Goal: Task Accomplishment & Management: Manage account settings

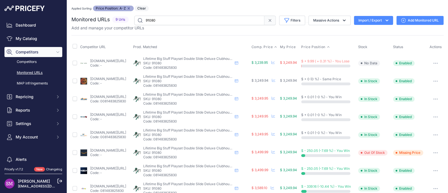
click at [272, 47] on span "Comp. Price" at bounding box center [261, 47] width 21 height 4
click at [100, 61] on link "backyardoas.com/products/lifetime-big-stuff-deluxe-swing-set-playset-earthtone" at bounding box center [108, 61] width 36 height 4
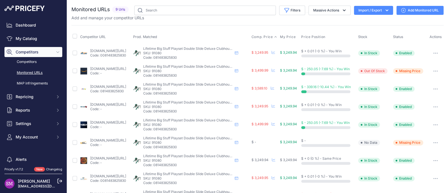
click at [262, 35] on span "Comp. Price" at bounding box center [261, 37] width 21 height 4
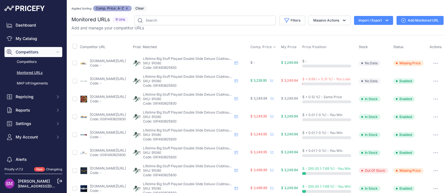
click at [430, 78] on button "button" at bounding box center [435, 81] width 11 height 8
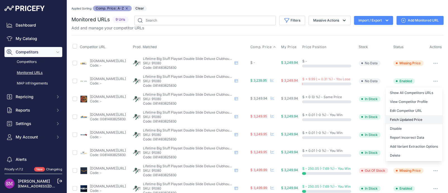
click at [409, 117] on button "Fetch Updated Price" at bounding box center [413, 119] width 57 height 9
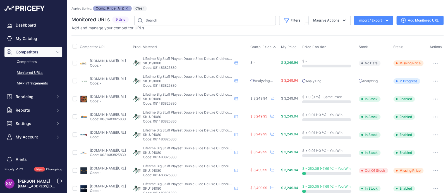
click at [107, 79] on link "backyardoas.com/products/lifetime-big-stuff-deluxe-swing-set-playset-earthtone" at bounding box center [108, 78] width 36 height 4
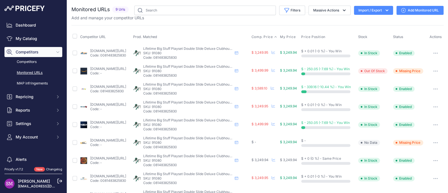
click at [269, 36] on span "Comp. Price" at bounding box center [261, 37] width 21 height 4
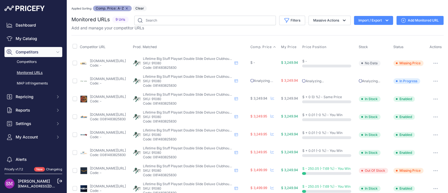
click at [98, 61] on link "[DOMAIN_NAME][URL]" at bounding box center [108, 61] width 36 height 4
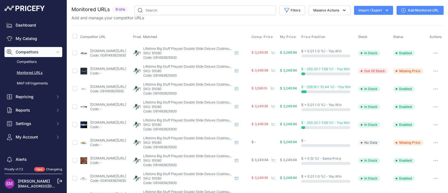
click at [433, 142] on icon "button" at bounding box center [435, 142] width 4 height 1
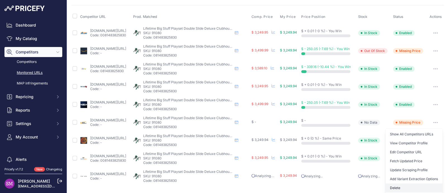
click at [391, 186] on button "Delete" at bounding box center [413, 187] width 57 height 9
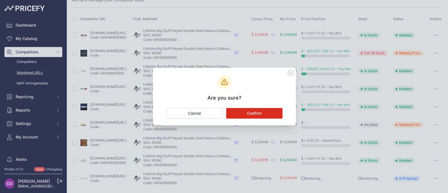
scroll to position [17, 0]
click at [265, 113] on button "Confirm" at bounding box center [254, 113] width 56 height 11
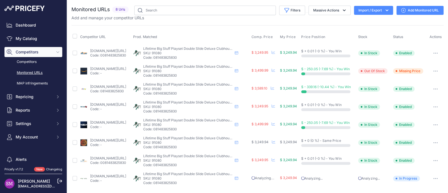
scroll to position [0, 0]
click at [273, 39] on span "Comp. Price" at bounding box center [261, 37] width 21 height 4
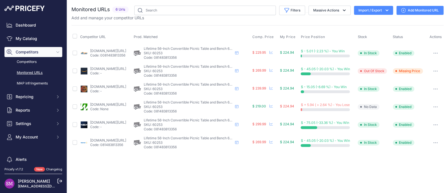
click at [99, 71] on p "Code: -" at bounding box center [108, 73] width 36 height 4
click at [101, 69] on link "[DOMAIN_NAME][URL]" at bounding box center [108, 68] width 36 height 4
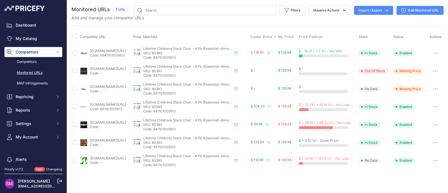
click at [272, 36] on span "Comp. Price" at bounding box center [261, 37] width 21 height 4
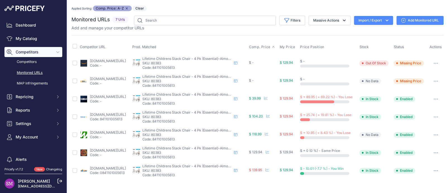
click at [95, 61] on link "amazon.com/gp/product/b00yyjdyp6?prirule_jdsnikfkfjsd=9996" at bounding box center [108, 61] width 36 height 4
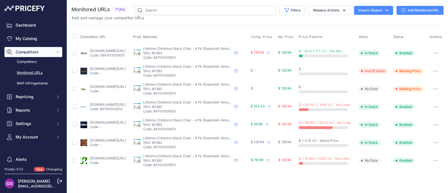
click at [436, 88] on icon "button" at bounding box center [435, 88] width 4 height 1
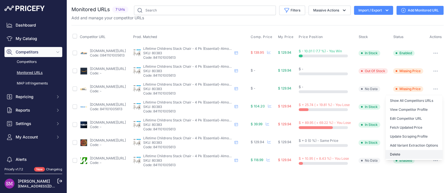
click at [398, 152] on button "Delete" at bounding box center [413, 154] width 57 height 9
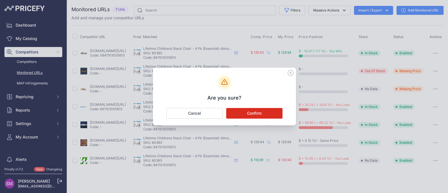
click at [262, 113] on button "Confirm" at bounding box center [254, 113] width 56 height 11
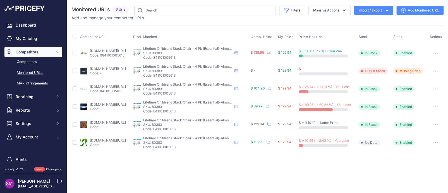
click at [99, 87] on link "[DOMAIN_NAME][URL]" at bounding box center [108, 86] width 36 height 4
